Goal: Find specific page/section: Find specific page/section

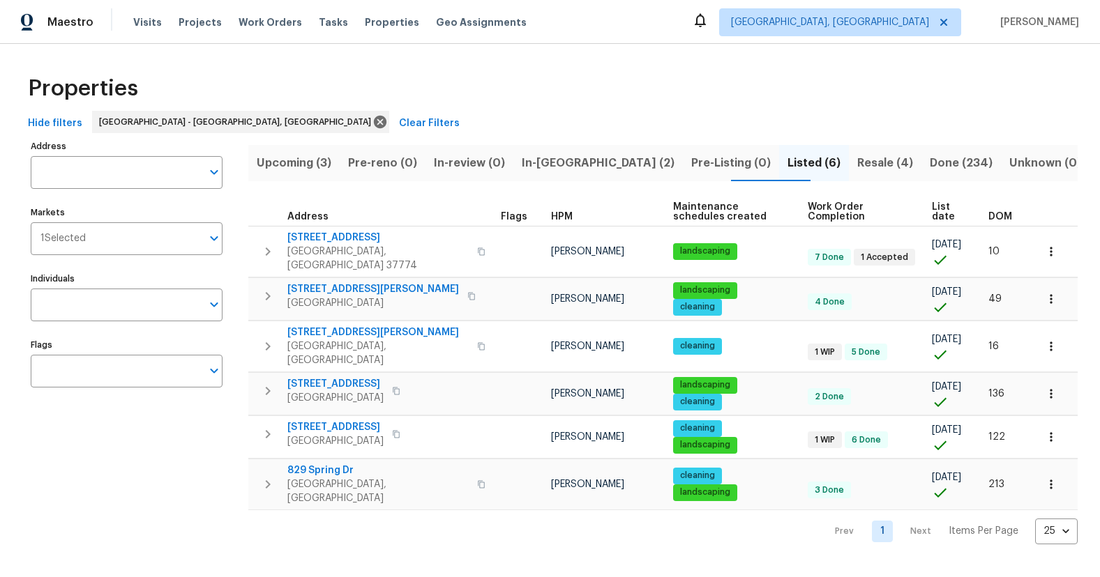
drag, startPoint x: 443, startPoint y: 46, endPoint x: 446, endPoint y: 0, distance: 46.1
click at [443, 43] on div "Maestro Visits Projects Work Orders Tasks Properties Geo Assignments Knoxville,…" at bounding box center [550, 283] width 1100 height 567
click at [857, 160] on span "Resale (4)" at bounding box center [885, 163] width 56 height 20
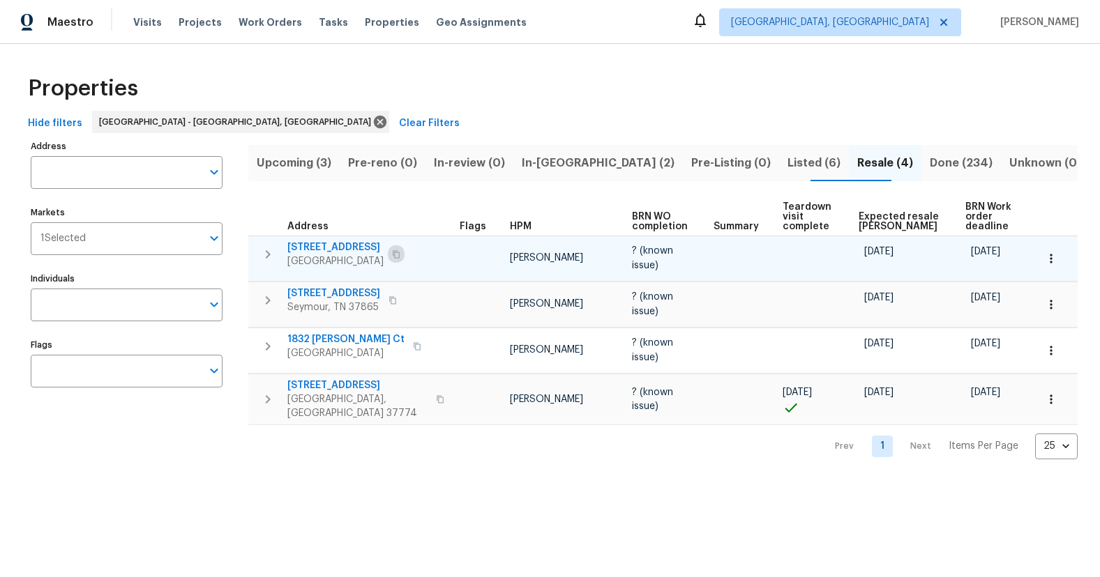
click at [392, 255] on icon "button" at bounding box center [396, 254] width 8 height 8
